Goal: Task Accomplishment & Management: Manage account settings

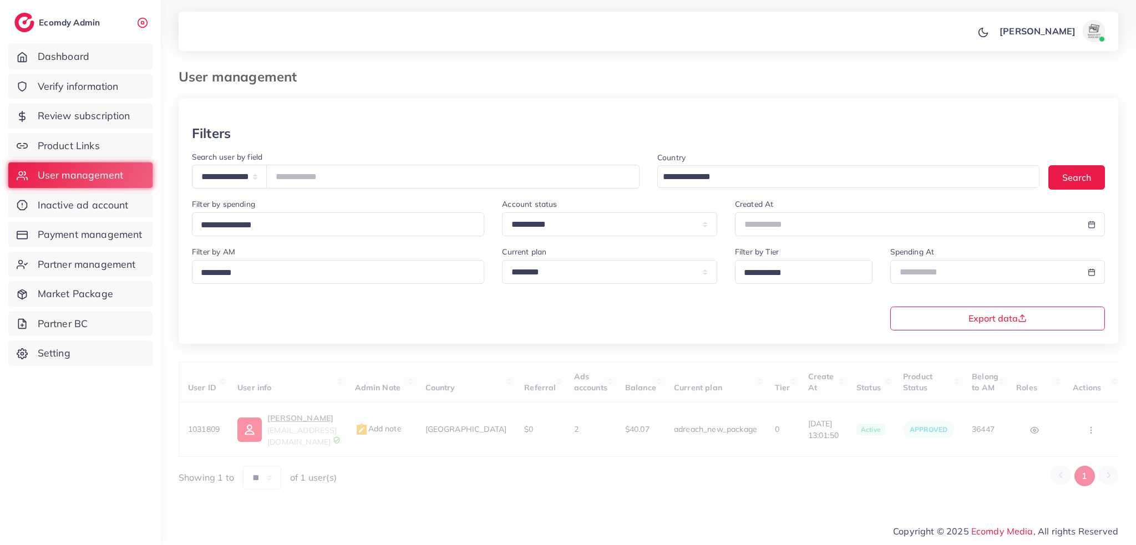
select select "**********"
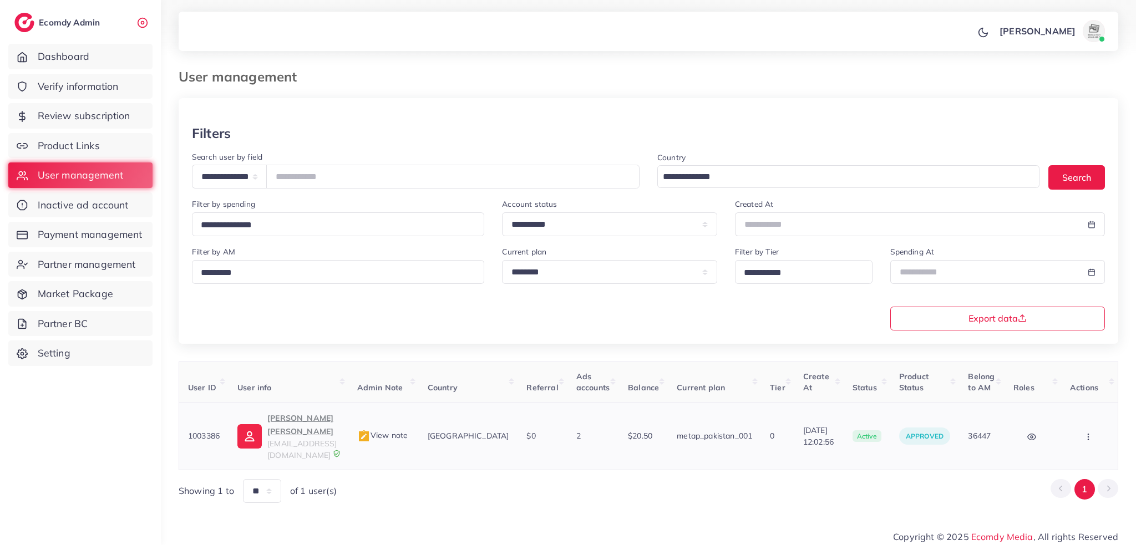
click at [1095, 426] on button "button" at bounding box center [1089, 436] width 39 height 25
type input "**********"
click at [0, 0] on link "Assign to AM" at bounding box center [0, 0] width 0 height 0
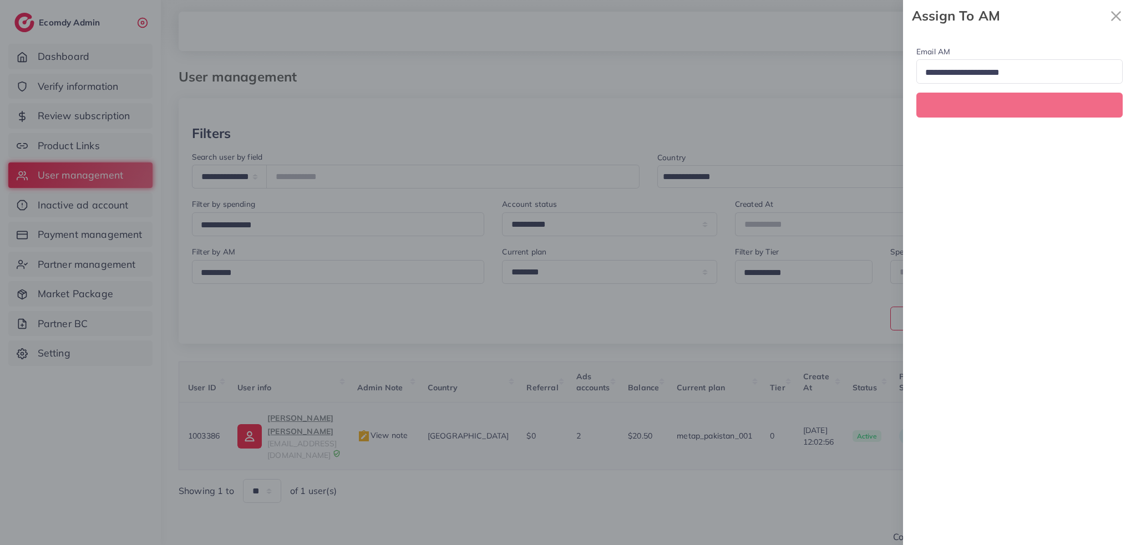
click at [1095, 426] on div at bounding box center [568, 272] width 1136 height 545
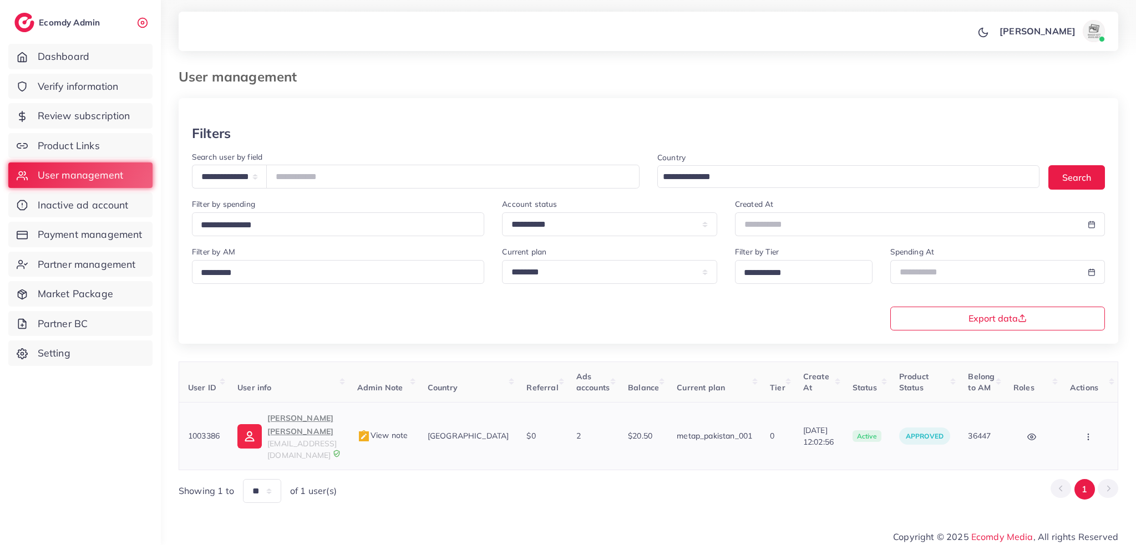
click at [1090, 425] on button "button" at bounding box center [1089, 436] width 39 height 25
click at [1090, 430] on span "Assign to AM" at bounding box center [1063, 435] width 57 height 11
click at [0, 0] on div at bounding box center [0, 0] width 0 height 0
click at [1091, 426] on button "button" at bounding box center [1089, 436] width 39 height 25
click at [1092, 426] on link "Assign to AM" at bounding box center [1070, 436] width 92 height 24
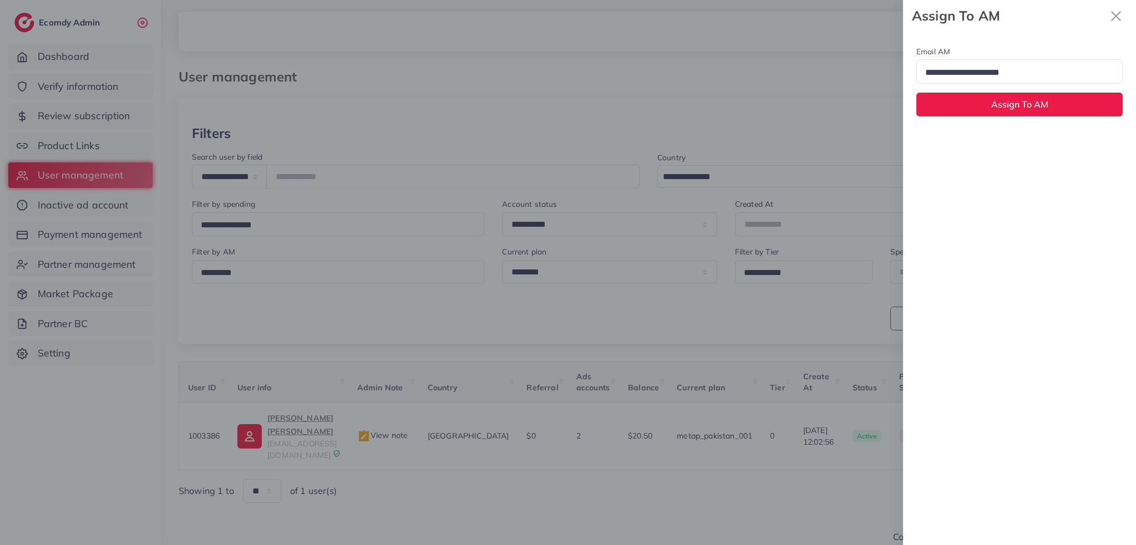
click at [1017, 75] on input "Search for option" at bounding box center [1015, 72] width 187 height 17
click at [1009, 143] on div "Email AM [EMAIL_ADDRESS][DOMAIN_NAME] Loading... None [EMAIL_ADDRESS][DOMAIN_NA…" at bounding box center [1019, 289] width 233 height 514
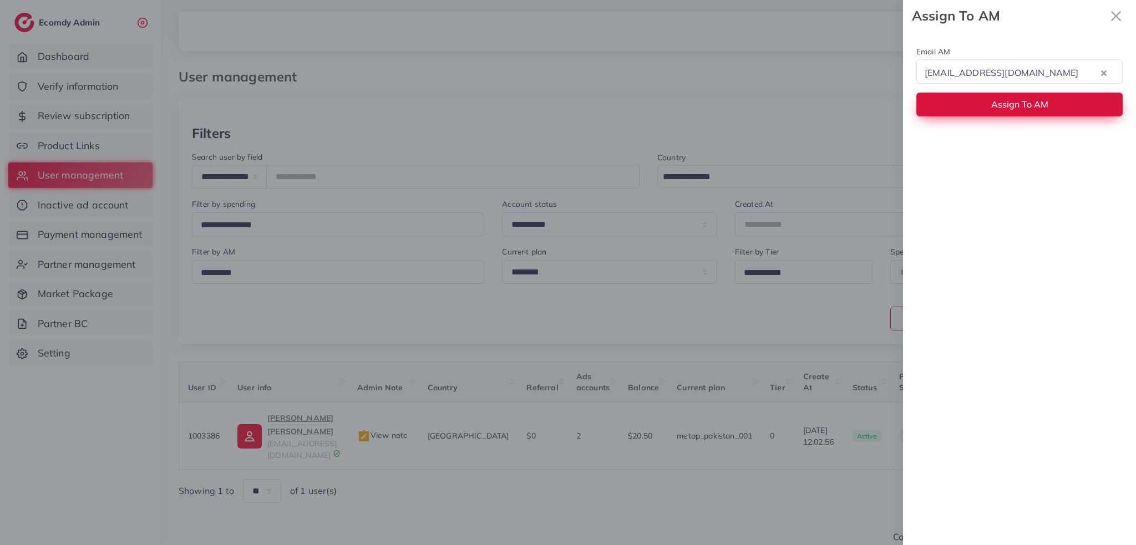
click at [1016, 113] on button "Assign To AM" at bounding box center [1020, 105] width 206 height 24
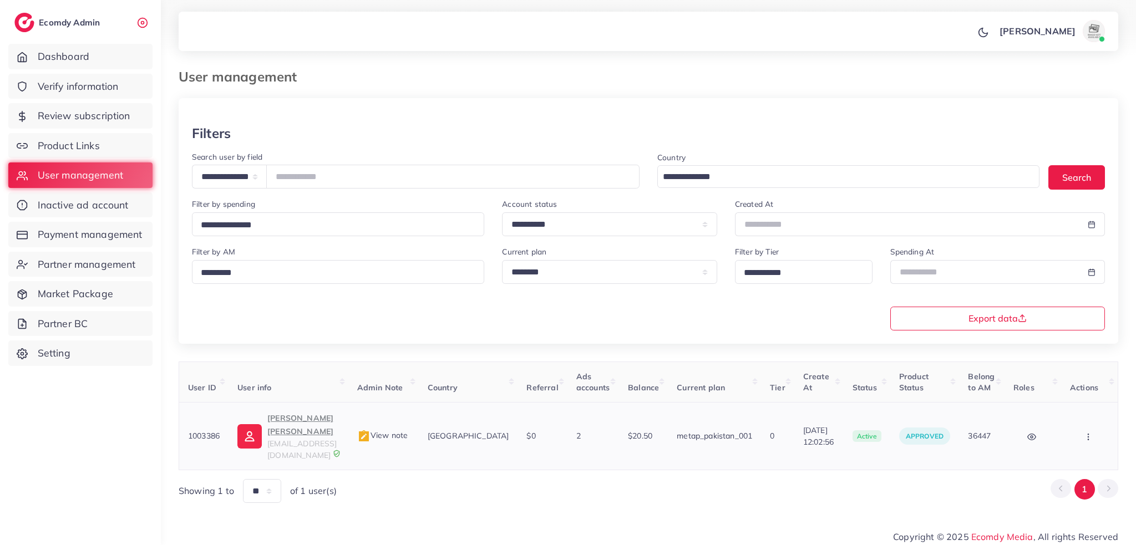
click at [296, 426] on p "[PERSON_NAME] [PERSON_NAME]" at bounding box center [303, 425] width 72 height 27
